Goal: Navigation & Orientation: Find specific page/section

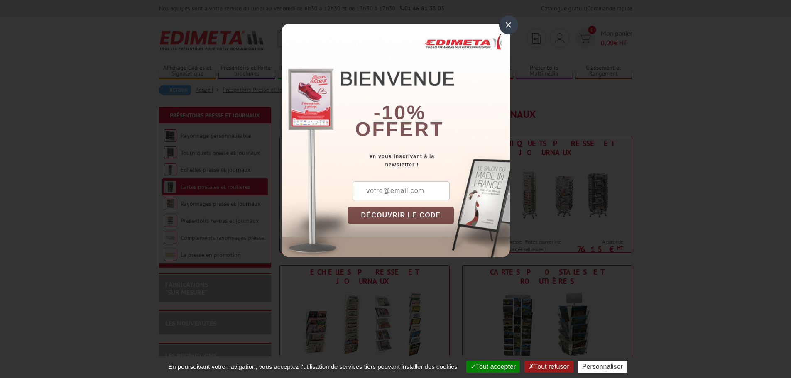
click at [510, 22] on div "×" at bounding box center [508, 24] width 19 height 19
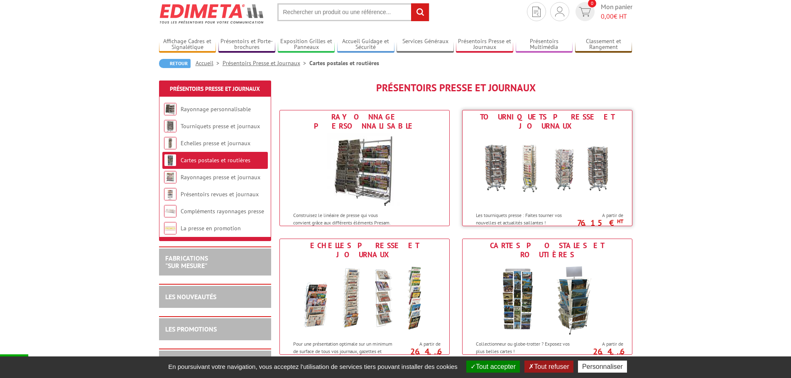
scroll to position [42, 0]
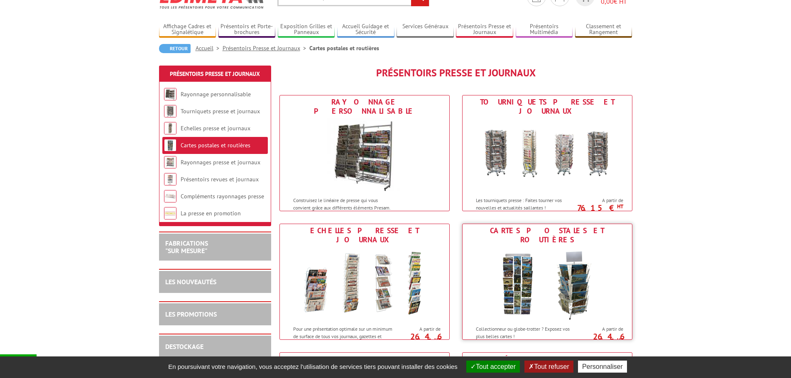
click at [543, 271] on img at bounding box center [547, 284] width 154 height 75
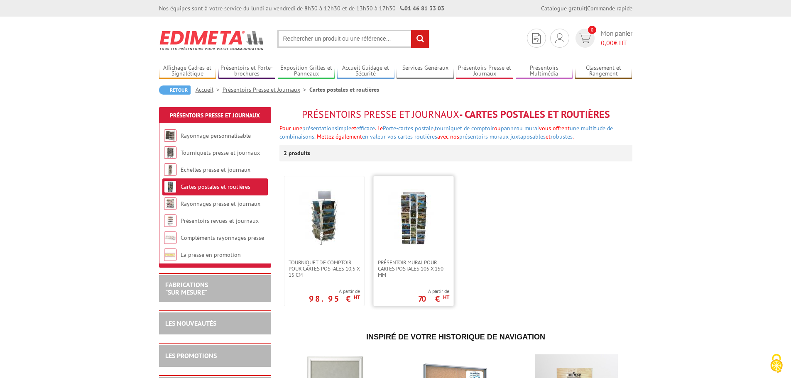
click at [411, 212] on img at bounding box center [413, 218] width 58 height 58
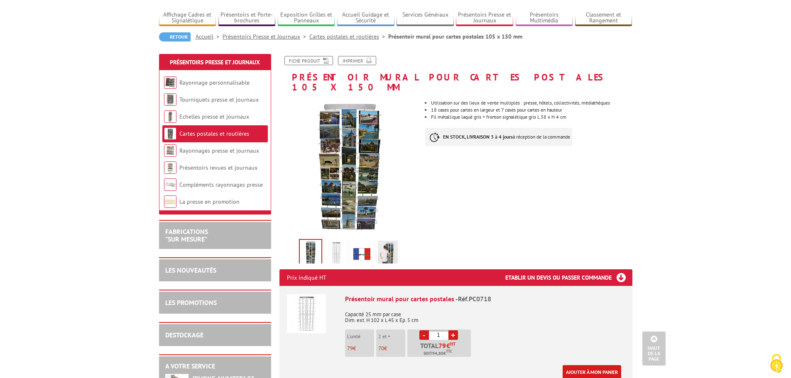
scroll to position [42, 0]
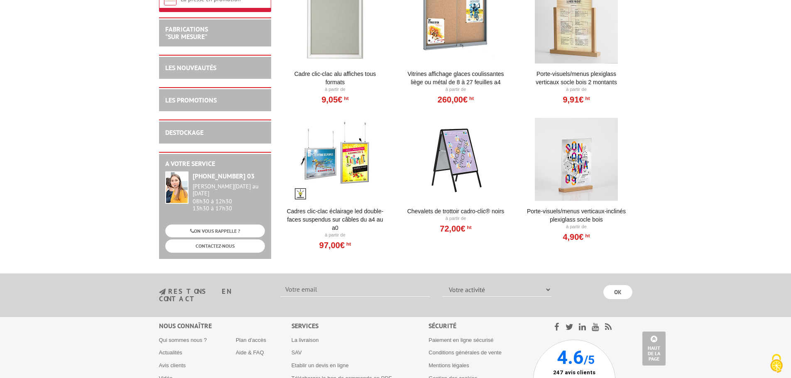
scroll to position [415, 0]
